Goal: Check status: Check status

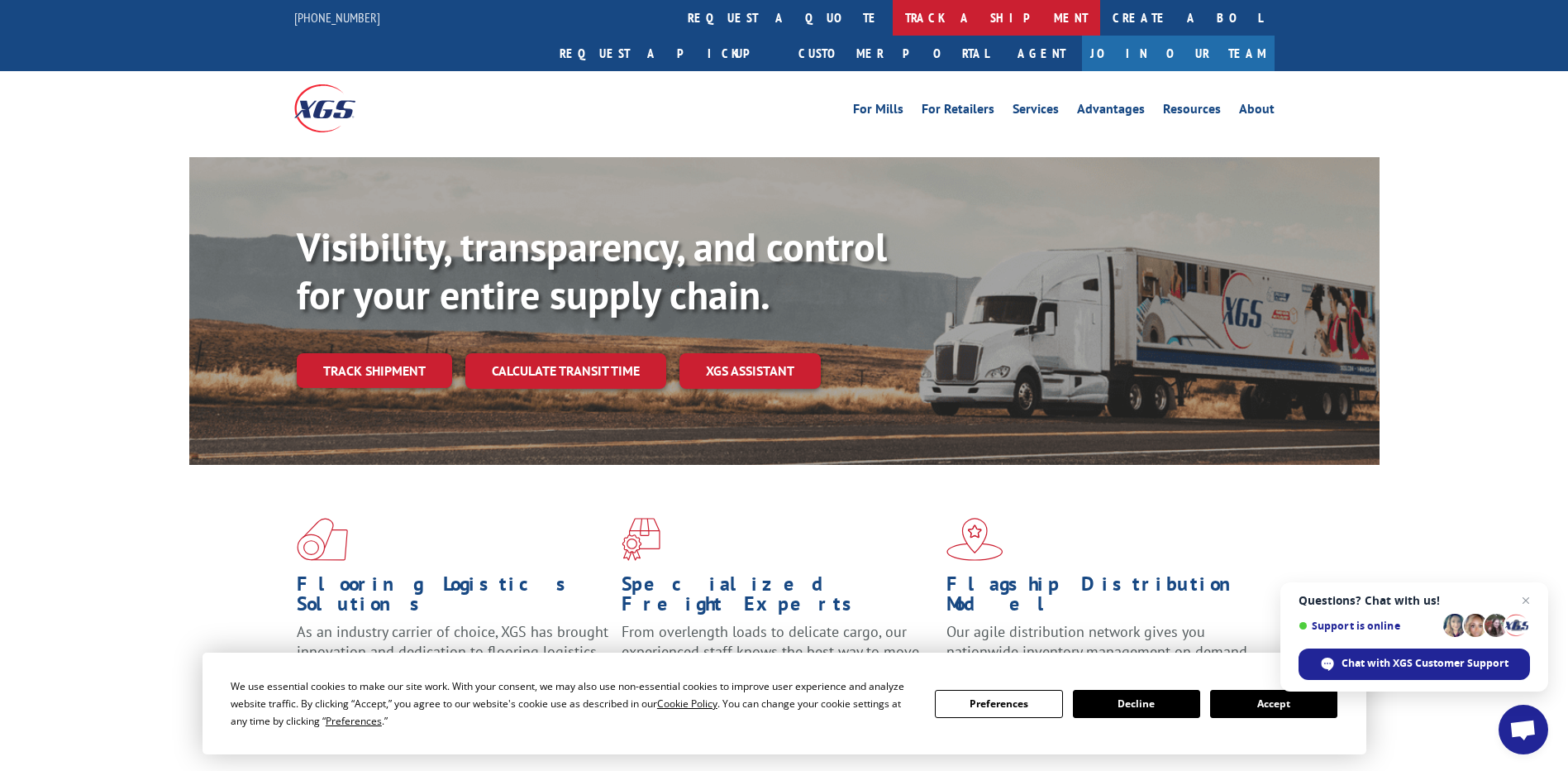
click at [893, 7] on link "track a shipment" at bounding box center [996, 18] width 208 height 35
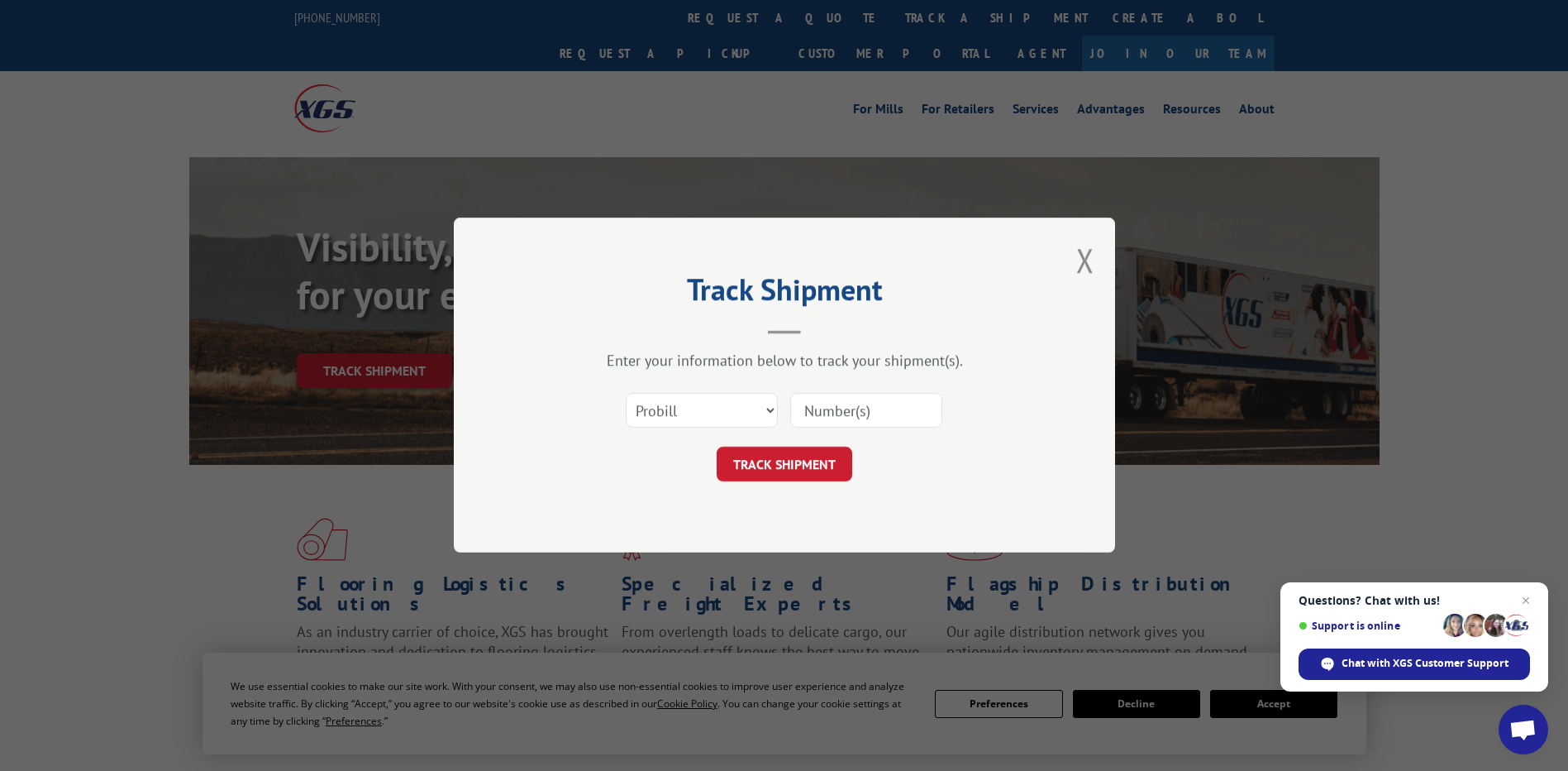
click at [841, 412] on input at bounding box center [866, 411] width 152 height 35
paste input "17629722"
type input "17629722"
click at [819, 464] on button "TRACK SHIPMENT" at bounding box center [784, 465] width 136 height 35
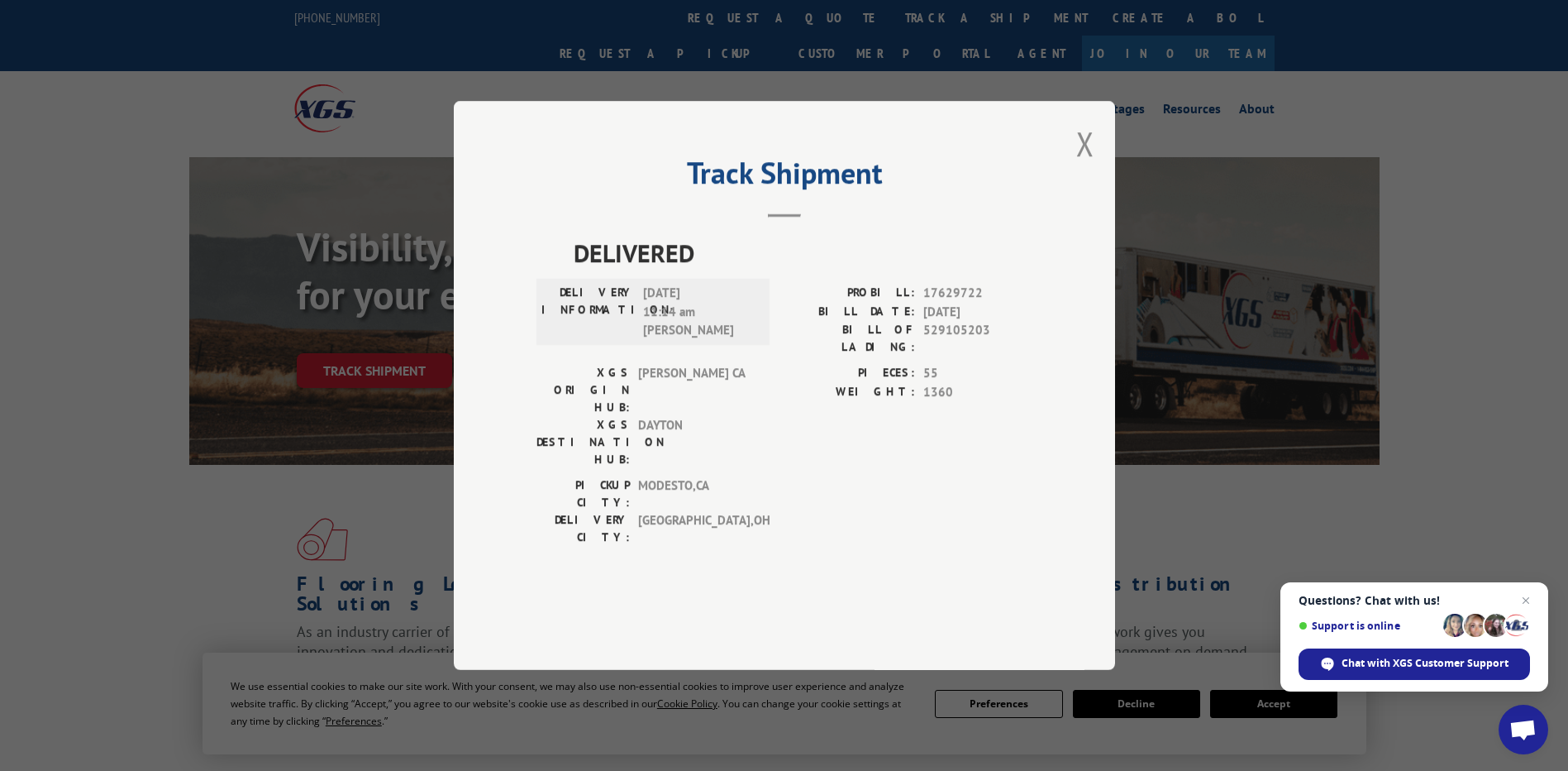
click at [1096, 188] on div "Track Shipment DELIVERED DELIVERY INFORMATION: 09/30/2025 11:14 am Mark S PROBI…" at bounding box center [784, 385] width 662 height 569
click at [1091, 165] on button "Close modal" at bounding box center [1085, 143] width 19 height 44
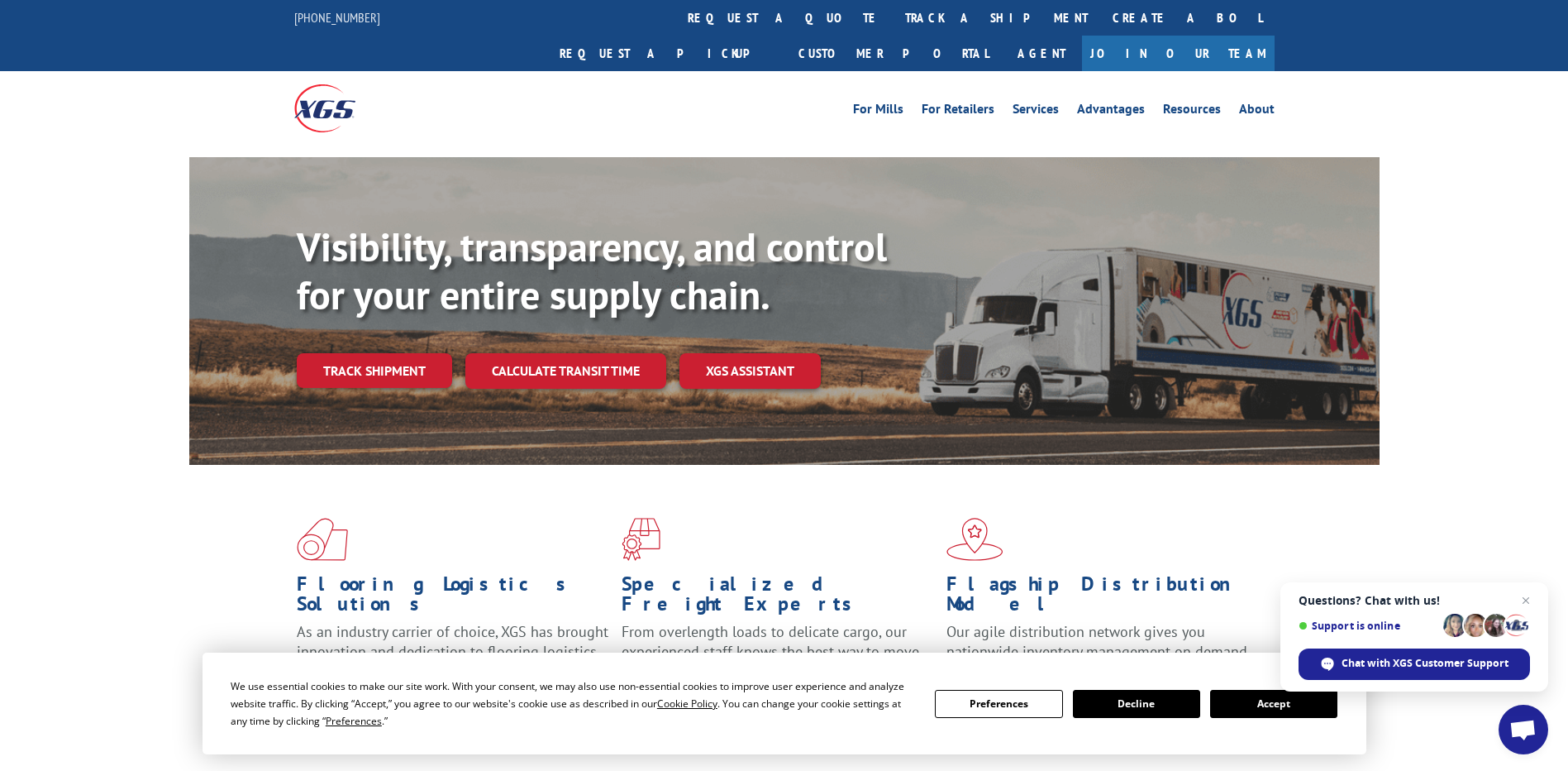
click at [1291, 707] on button "Accept" at bounding box center [1273, 704] width 127 height 28
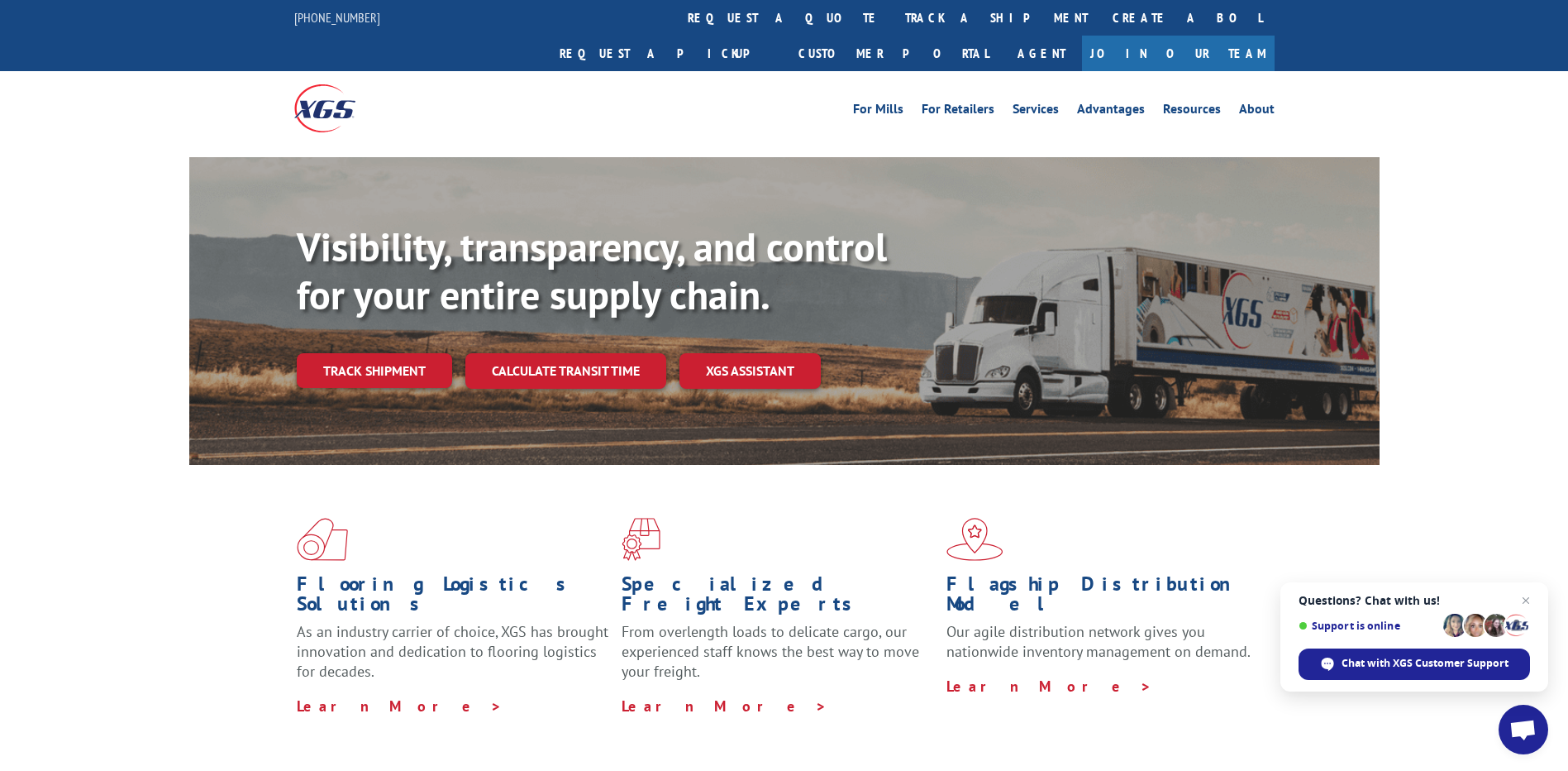
click at [1223, 35] on link "Join Our Team" at bounding box center [1178, 53] width 192 height 35
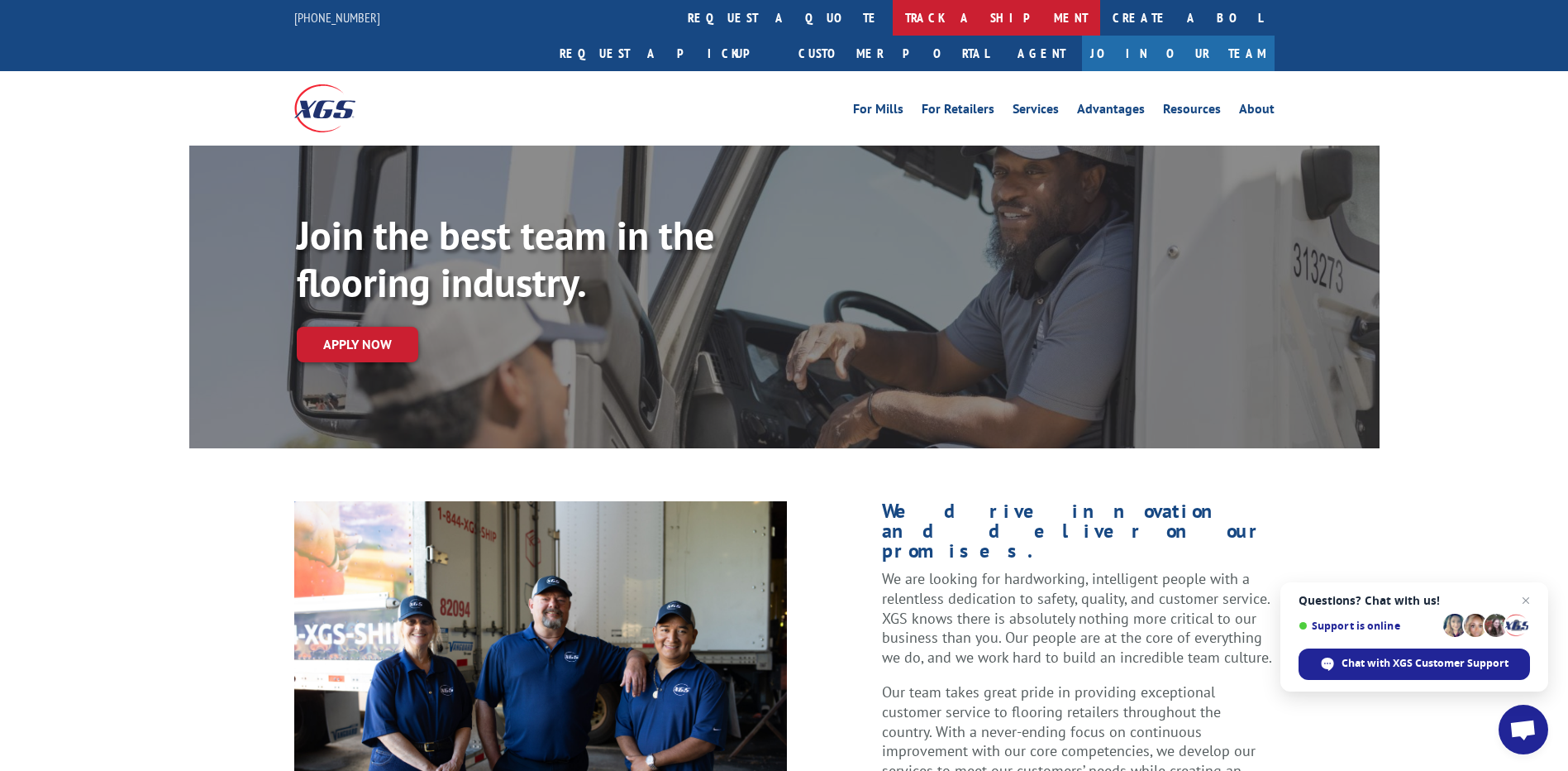
click at [893, 20] on link "track a shipment" at bounding box center [996, 18] width 208 height 35
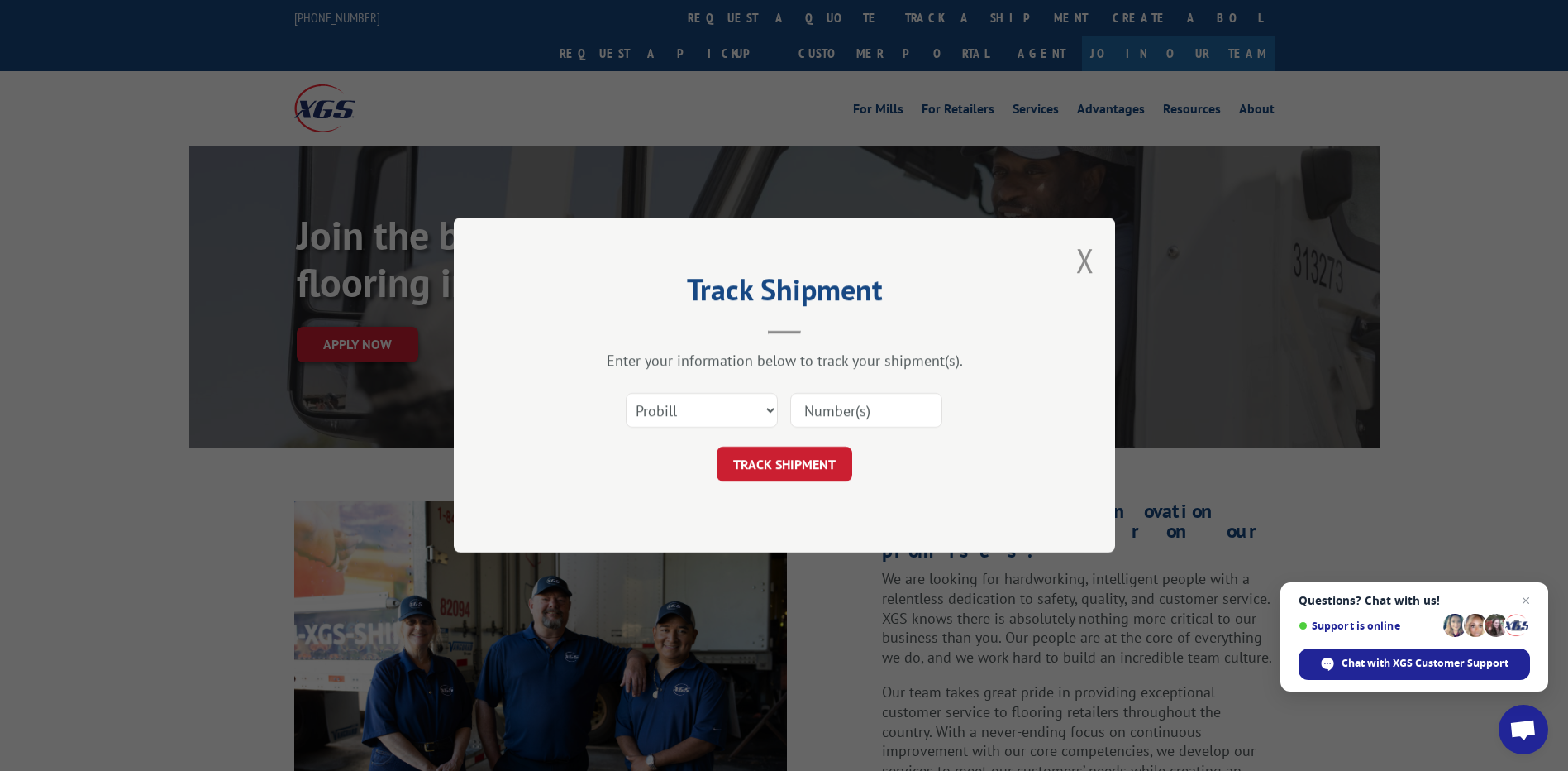
click at [847, 409] on input at bounding box center [866, 411] width 152 height 35
paste input "17629722"
type input "17629722"
click at [808, 463] on button "TRACK SHIPMENT" at bounding box center [784, 465] width 136 height 35
